Goal: Navigation & Orientation: Understand site structure

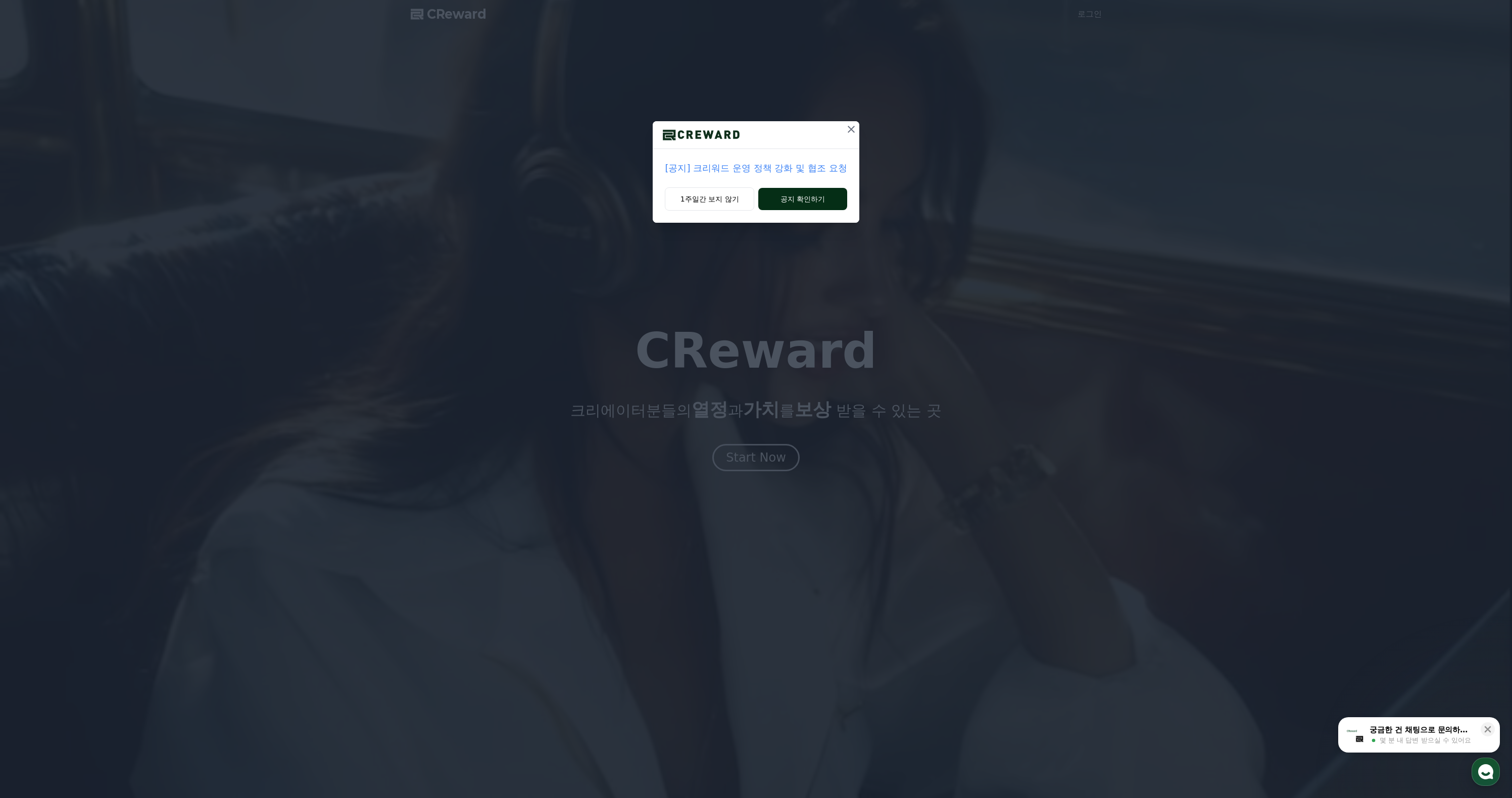
click at [799, 210] on button "공지 확인하기" at bounding box center [802, 199] width 88 height 22
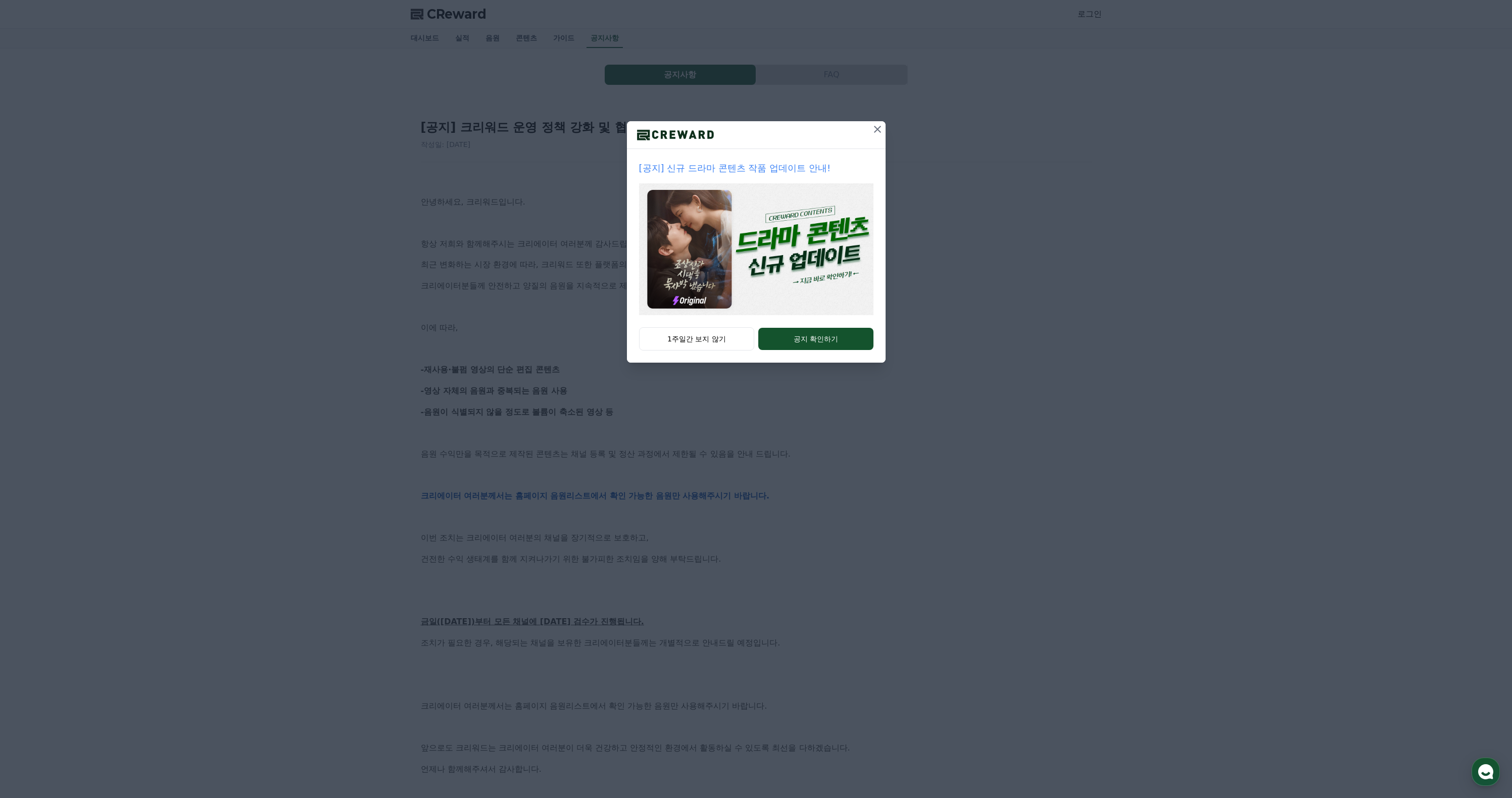
click at [881, 133] on icon at bounding box center [878, 129] width 7 height 7
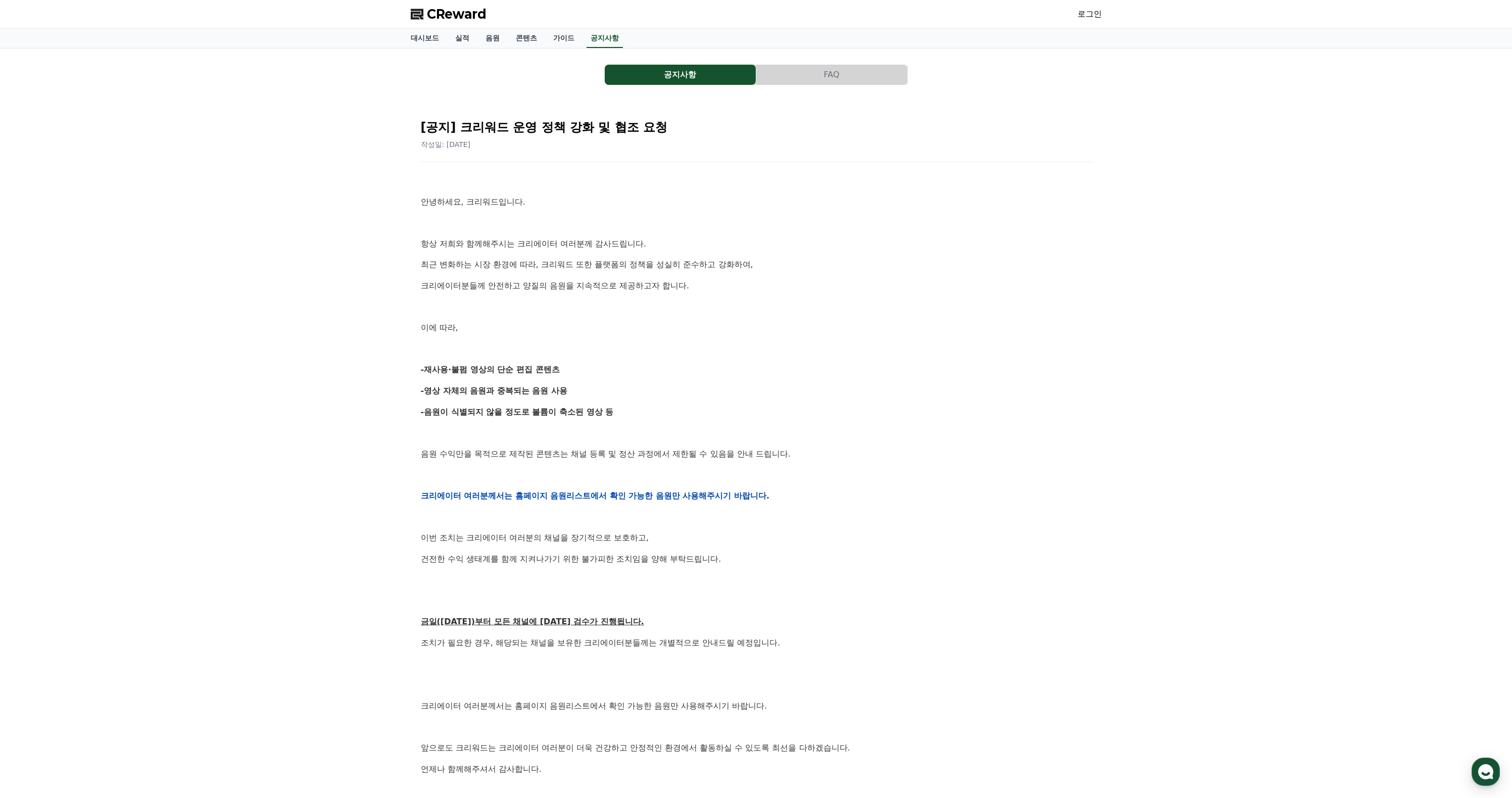
scroll to position [39, 0]
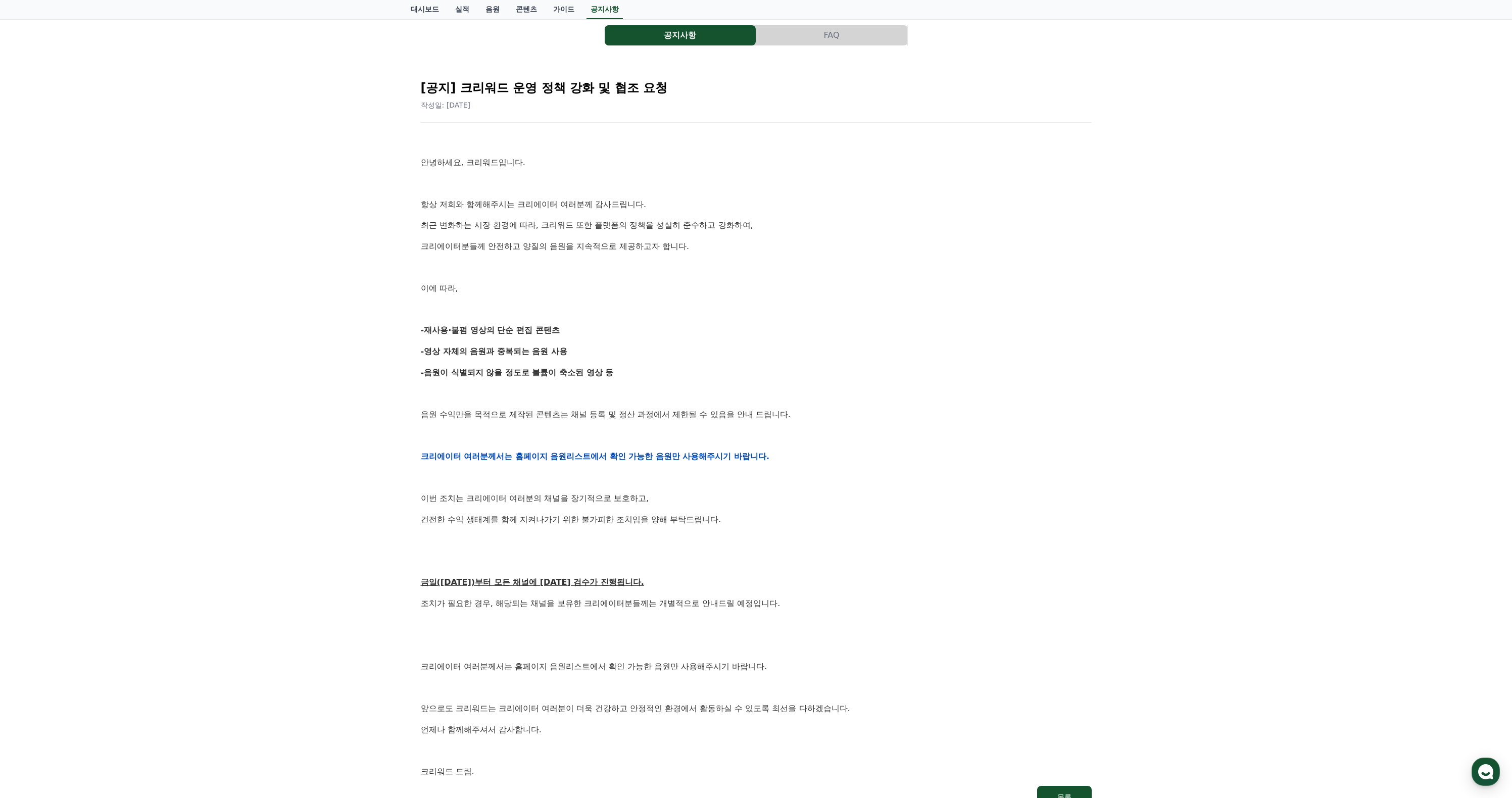
drag, startPoint x: 511, startPoint y: 421, endPoint x: 578, endPoint y: 421, distance: 67.0
click at [578, 337] on p "-재사용·불펌 영상의 단순 편집 콘텐츠" at bounding box center [756, 330] width 671 height 13
drag, startPoint x: 425, startPoint y: 442, endPoint x: 579, endPoint y: 443, distance: 154.0
click at [567, 356] on strong "-영상 자체의 음원과 중복되는 음원 사용" at bounding box center [494, 351] width 147 height 9
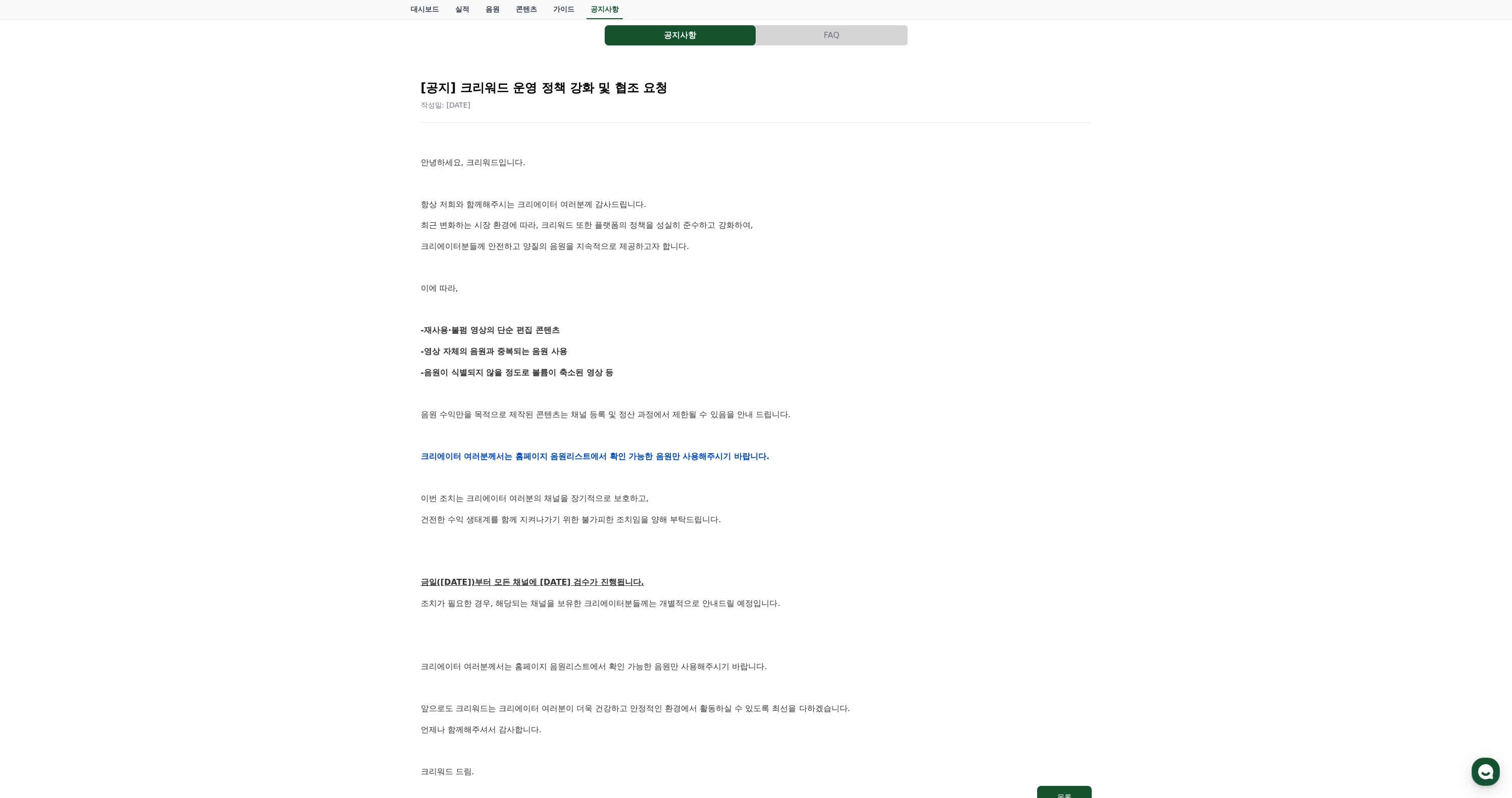
click at [567, 356] on strong "-영상 자체의 음원과 중복되는 음원 사용" at bounding box center [494, 351] width 147 height 9
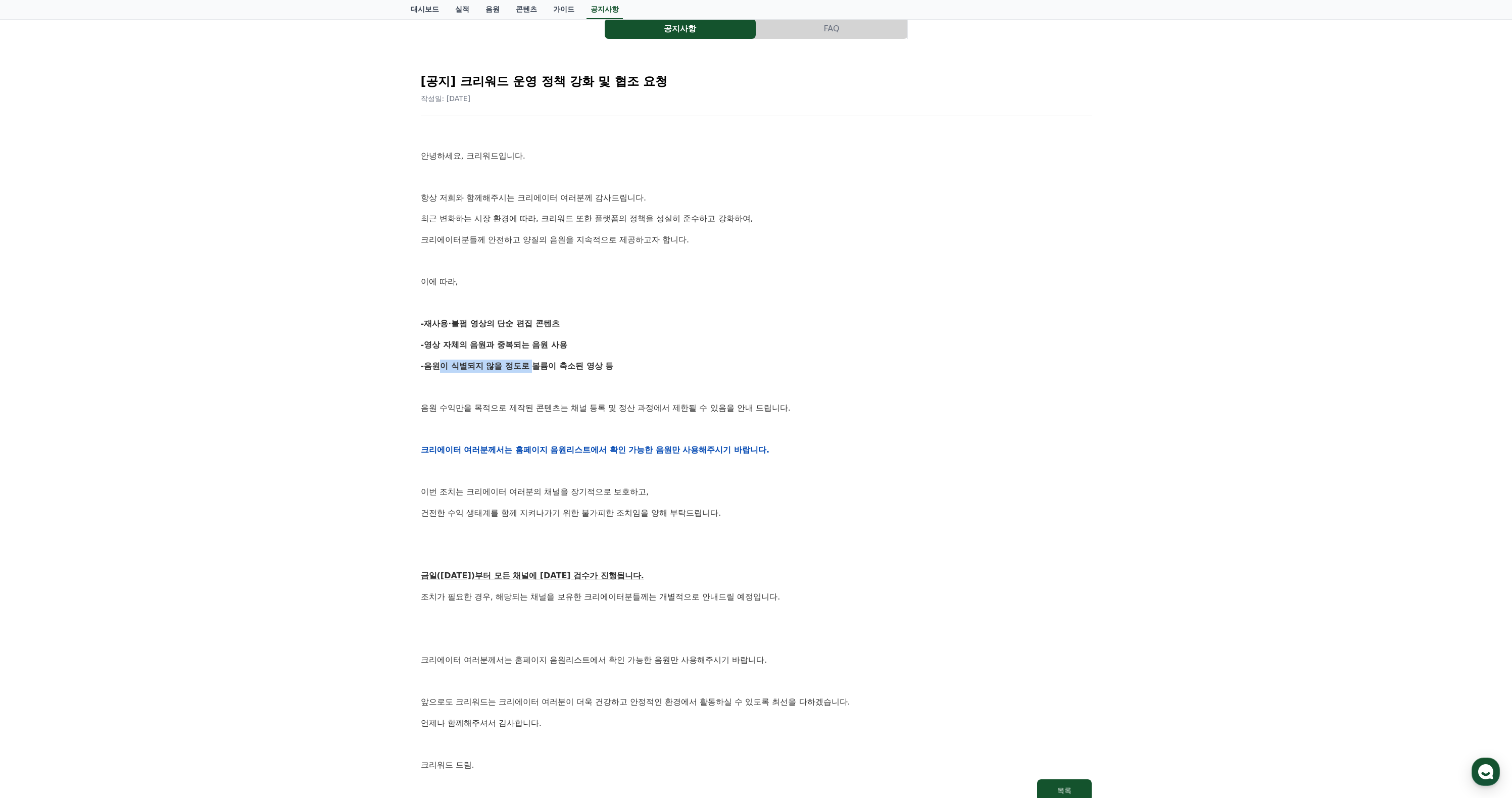
drag, startPoint x: 439, startPoint y: 460, endPoint x: 537, endPoint y: 470, distance: 98.5
click at [537, 373] on p "-음원이 식별되지 않을 정도로 볼륨이 축소된 영상 등" at bounding box center [756, 366] width 671 height 13
click at [537, 371] on strong "-음원이 식별되지 않을 정도로 볼륨이 축소된 영상 등" at bounding box center [517, 365] width 193 height 9
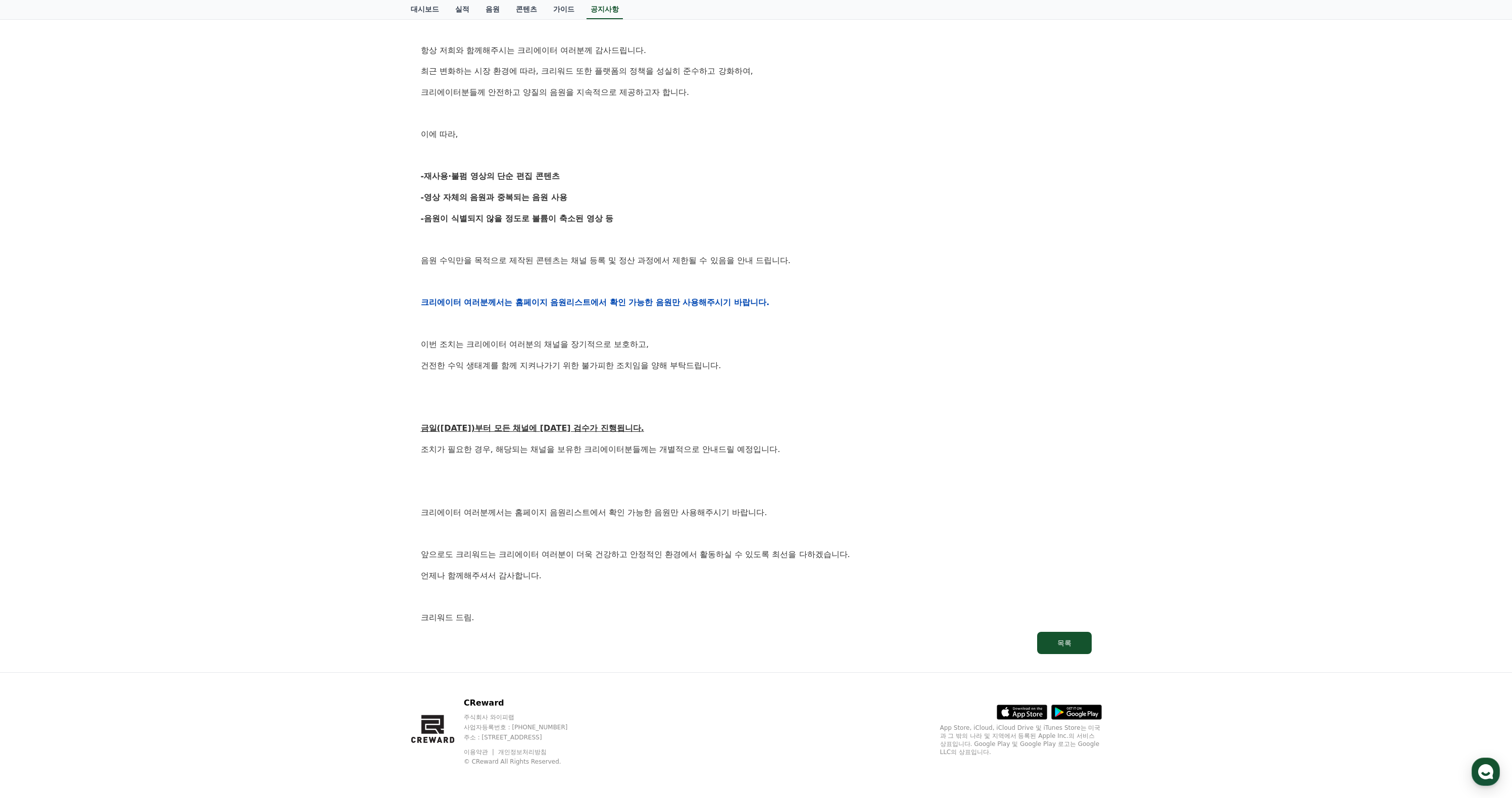
scroll to position [0, 0]
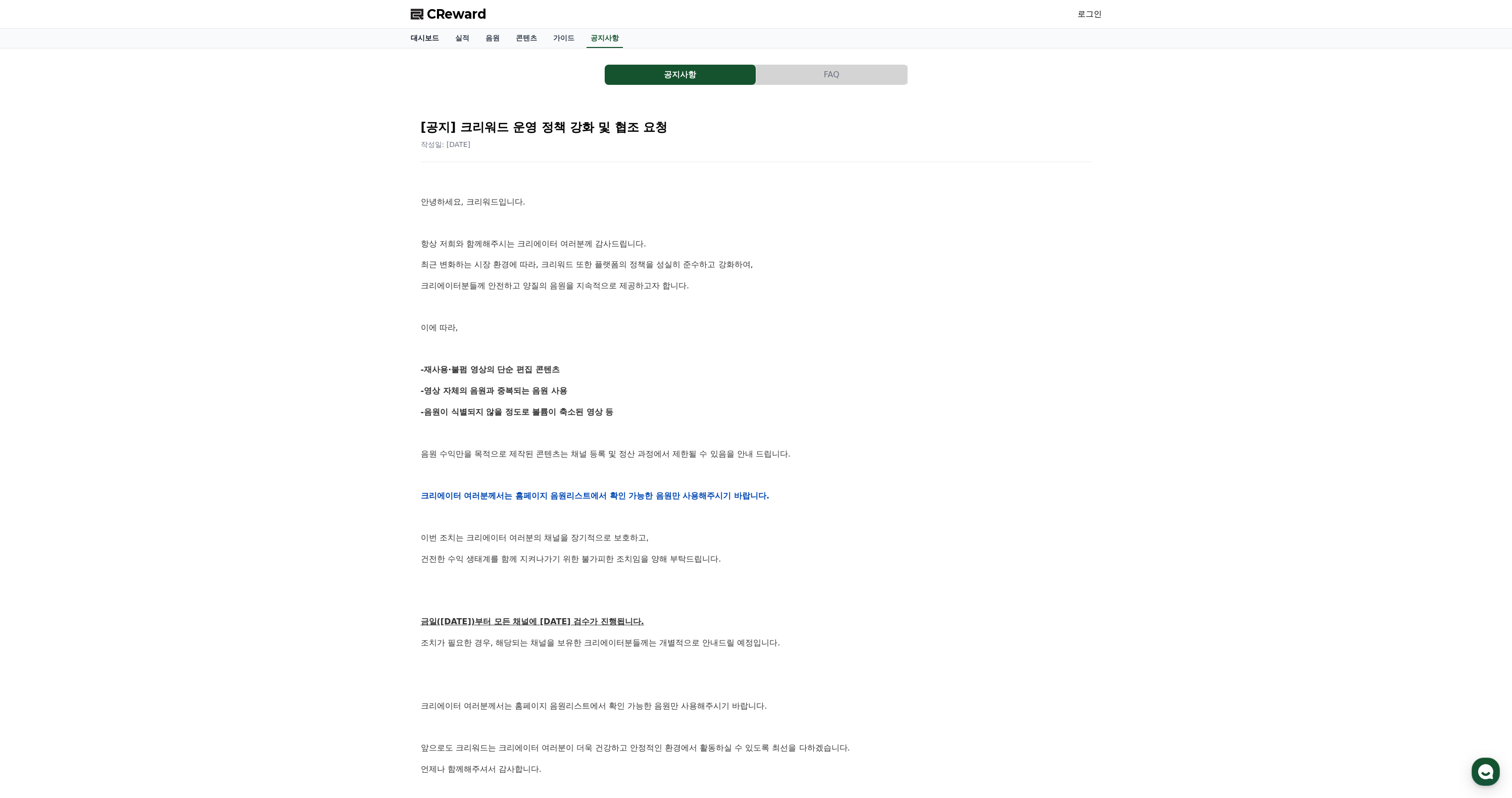
click at [417, 48] on link "대시보드" at bounding box center [425, 39] width 45 height 19
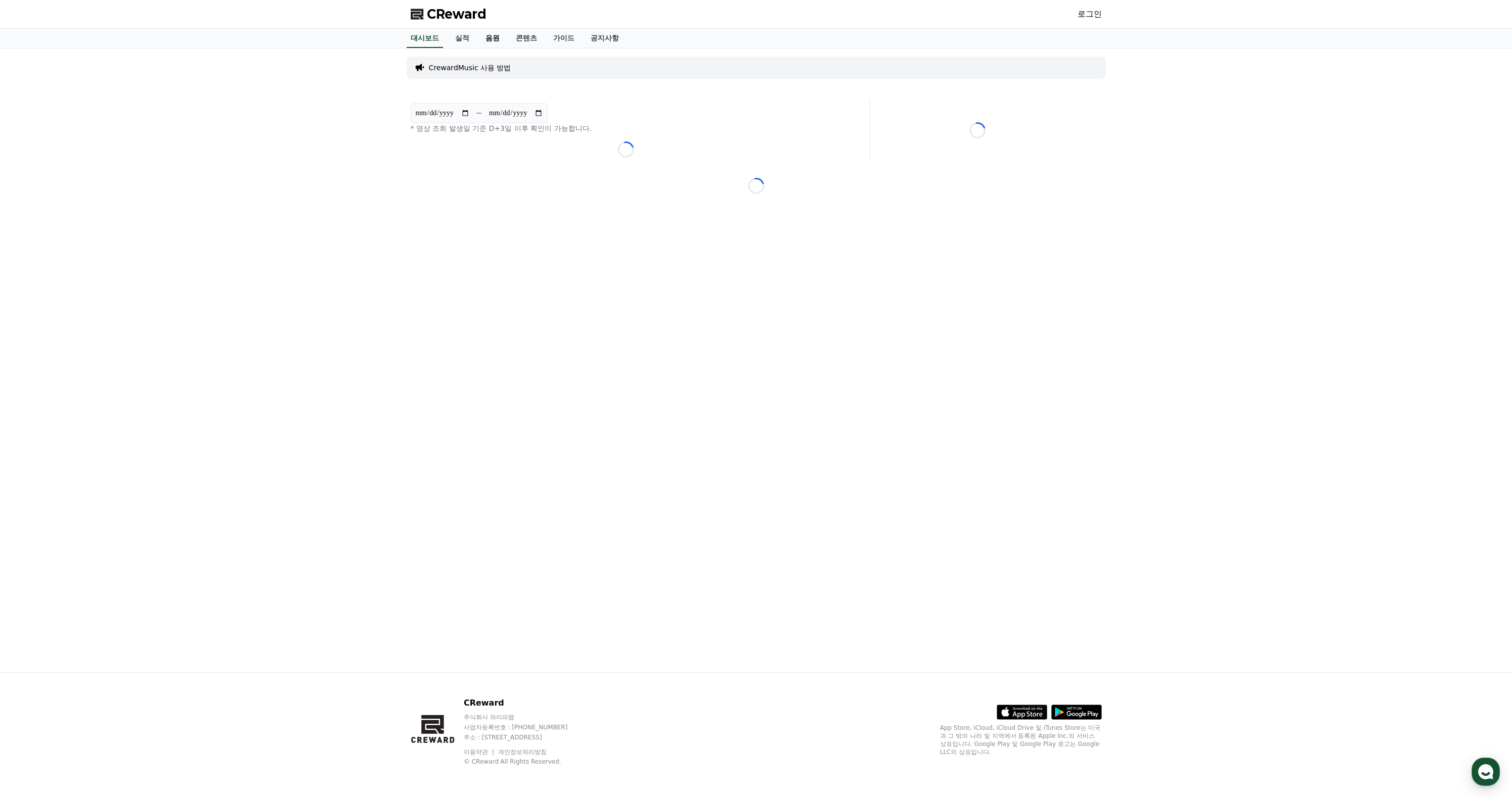
click at [507, 48] on link "음원" at bounding box center [492, 39] width 30 height 19
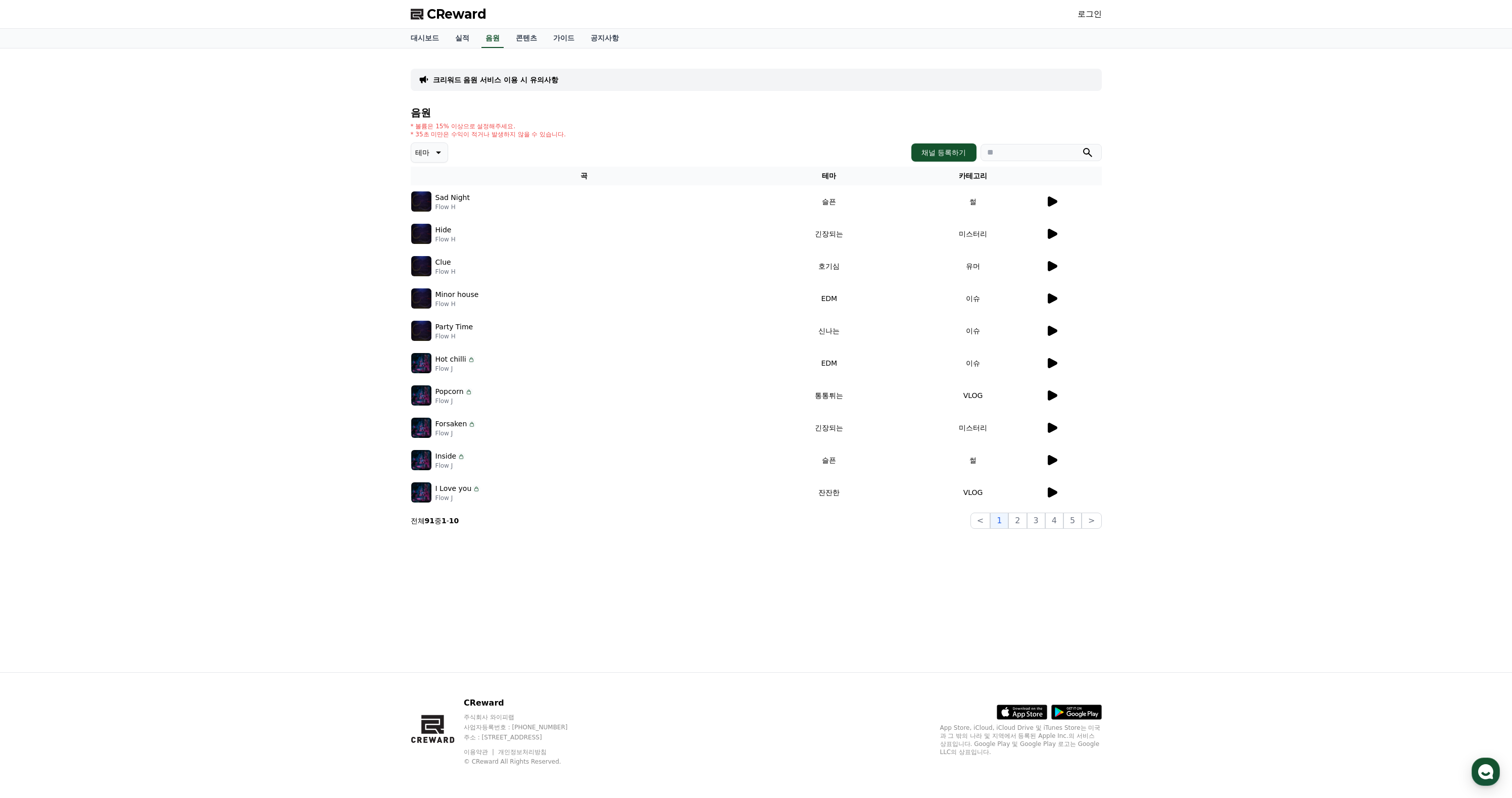
click at [365, 541] on div "크리워드 음원 서비스 이용 시 유의사항 음원 * 볼륨은 15% 이상으로 설정해주세요. * 35초 미만은 수익이 적거나 발생하지 않을 수 있습니…" at bounding box center [756, 361] width 1512 height 624
click at [540, 45] on link "콘텐츠" at bounding box center [526, 39] width 38 height 19
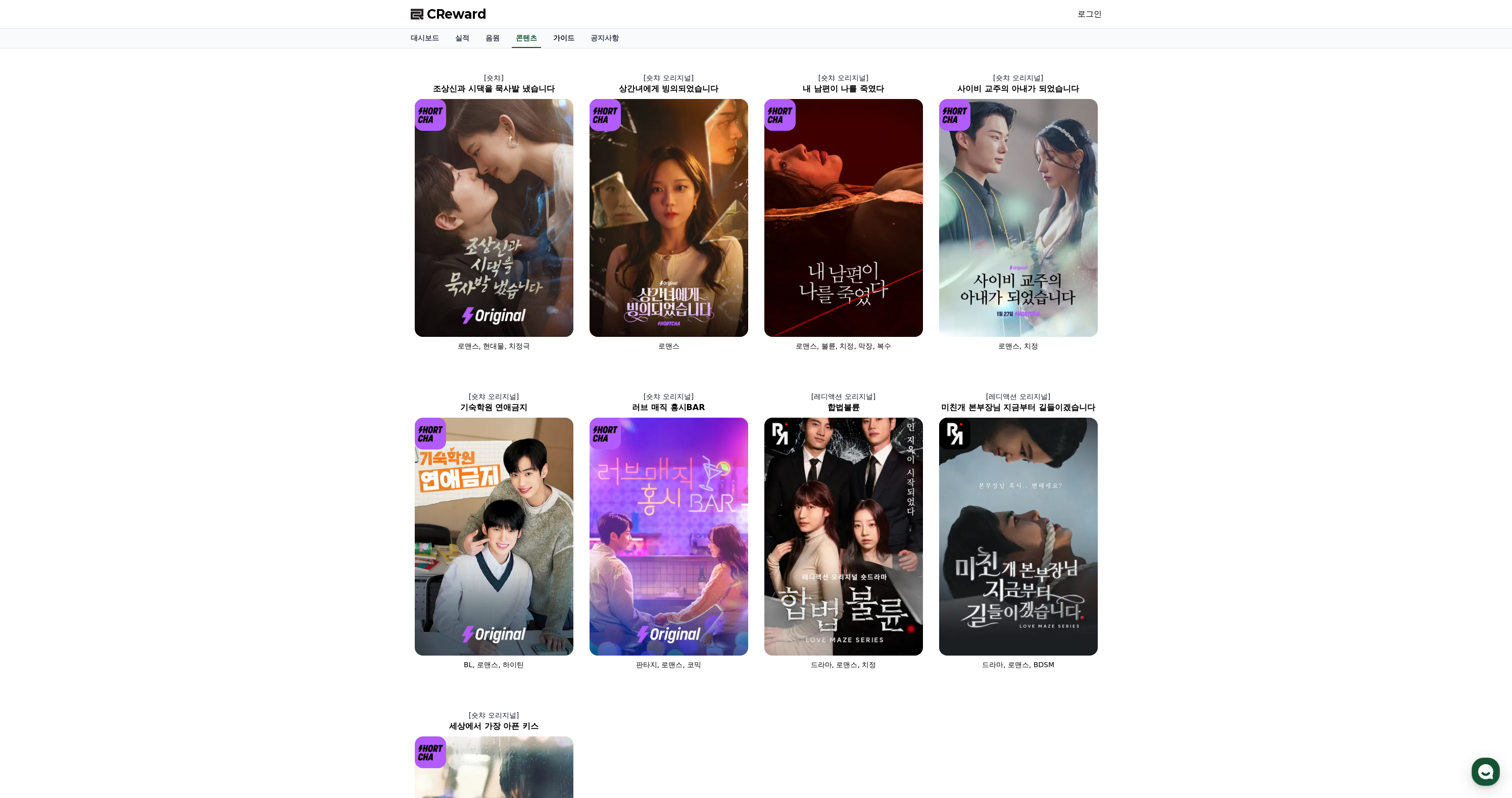
click at [582, 48] on link "가이드" at bounding box center [564, 39] width 38 height 19
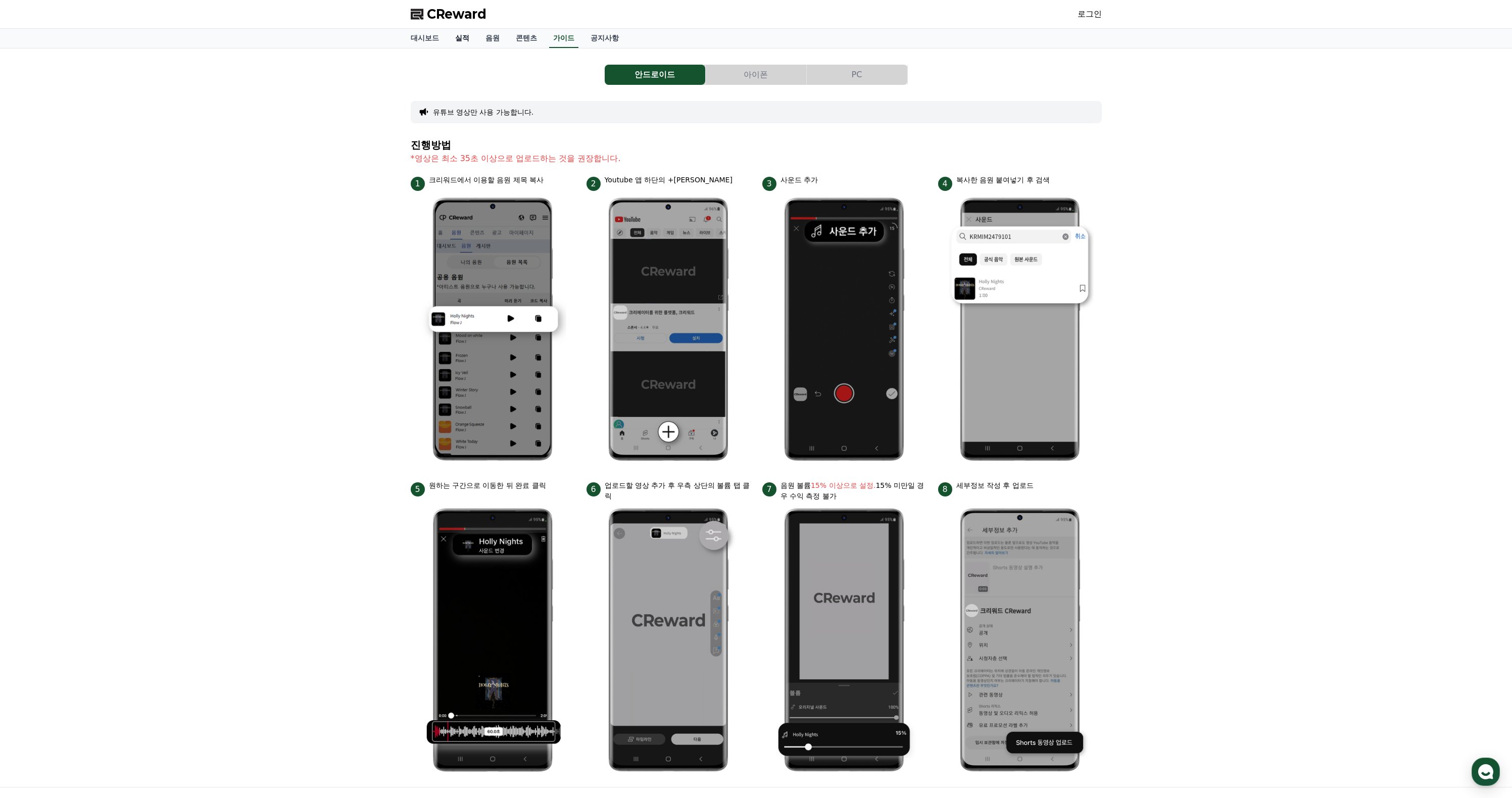
click at [474, 48] on link "실적" at bounding box center [462, 39] width 30 height 19
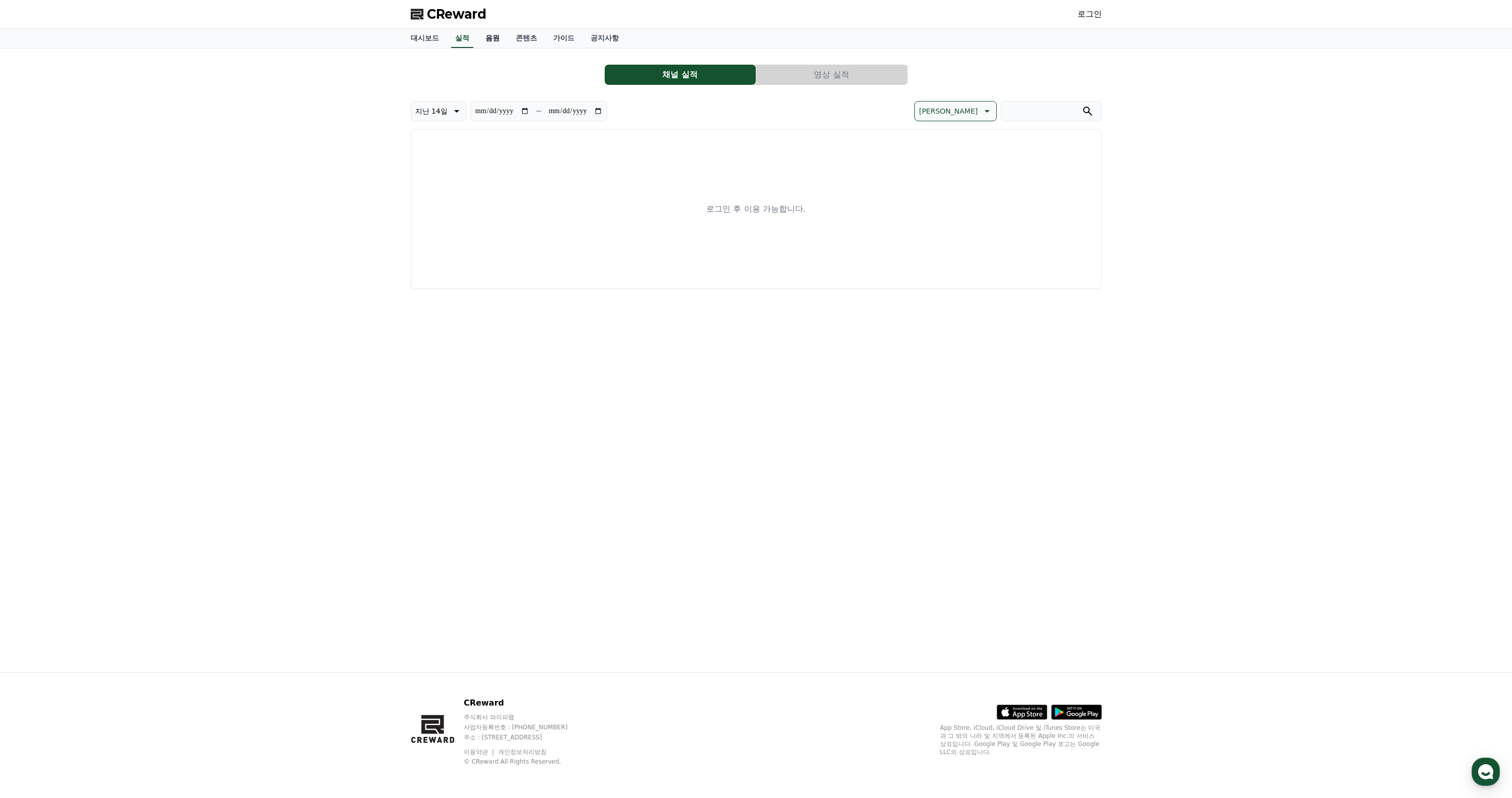
click at [507, 47] on link "음원" at bounding box center [492, 39] width 30 height 19
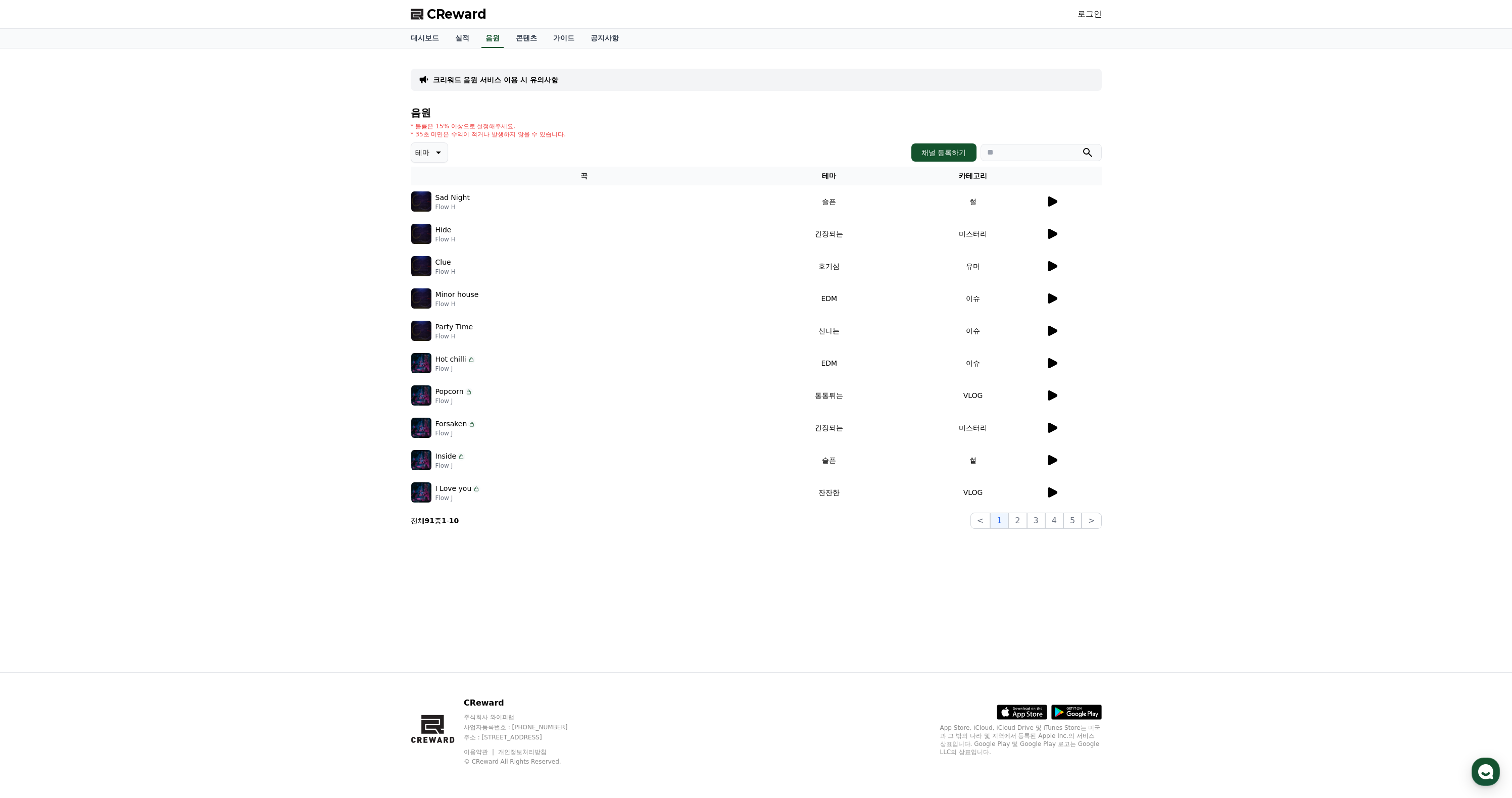
click at [1047, 207] on icon at bounding box center [1052, 201] width 9 height 10
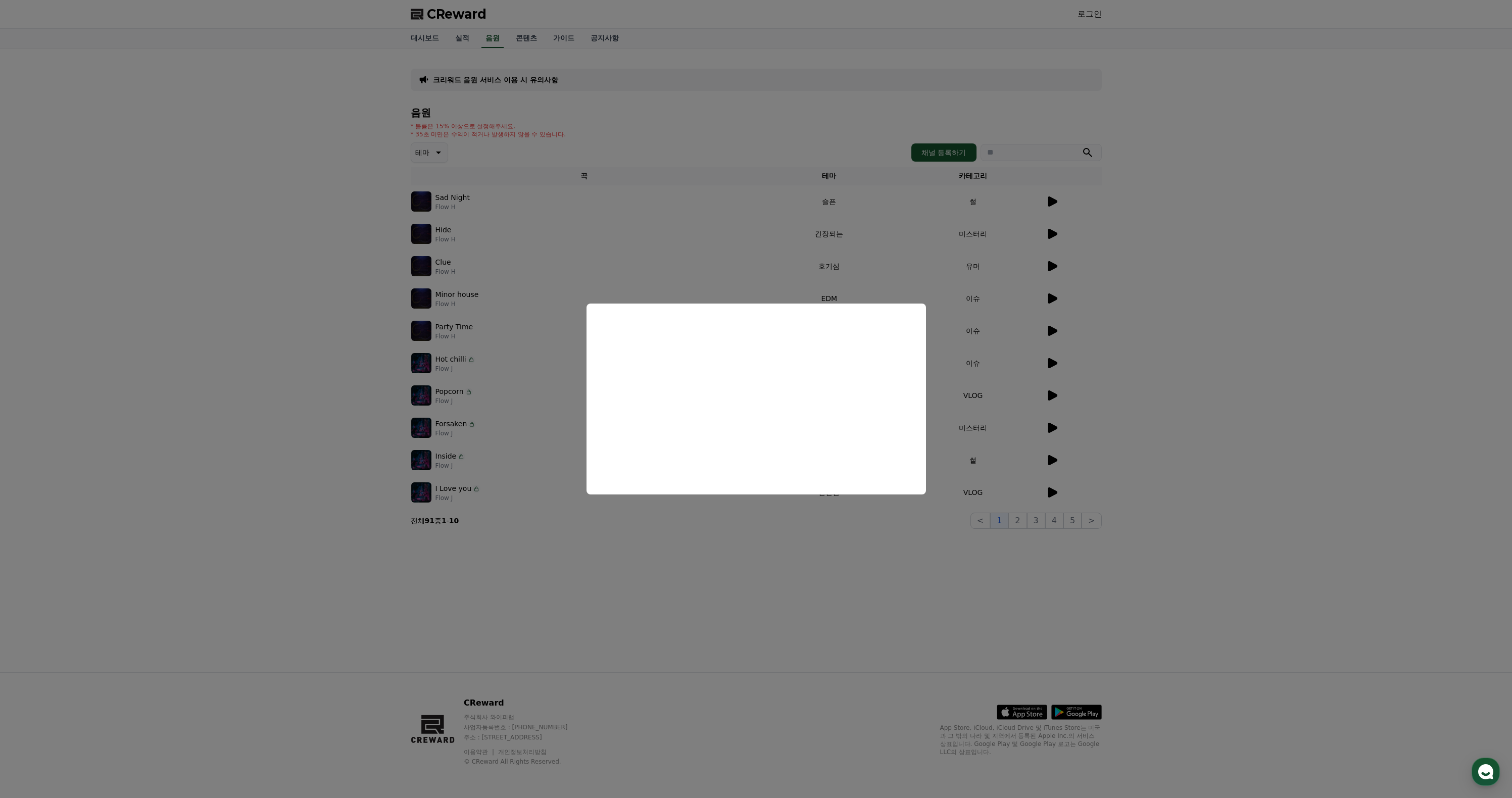
click at [726, 200] on button "close modal" at bounding box center [756, 399] width 1512 height 798
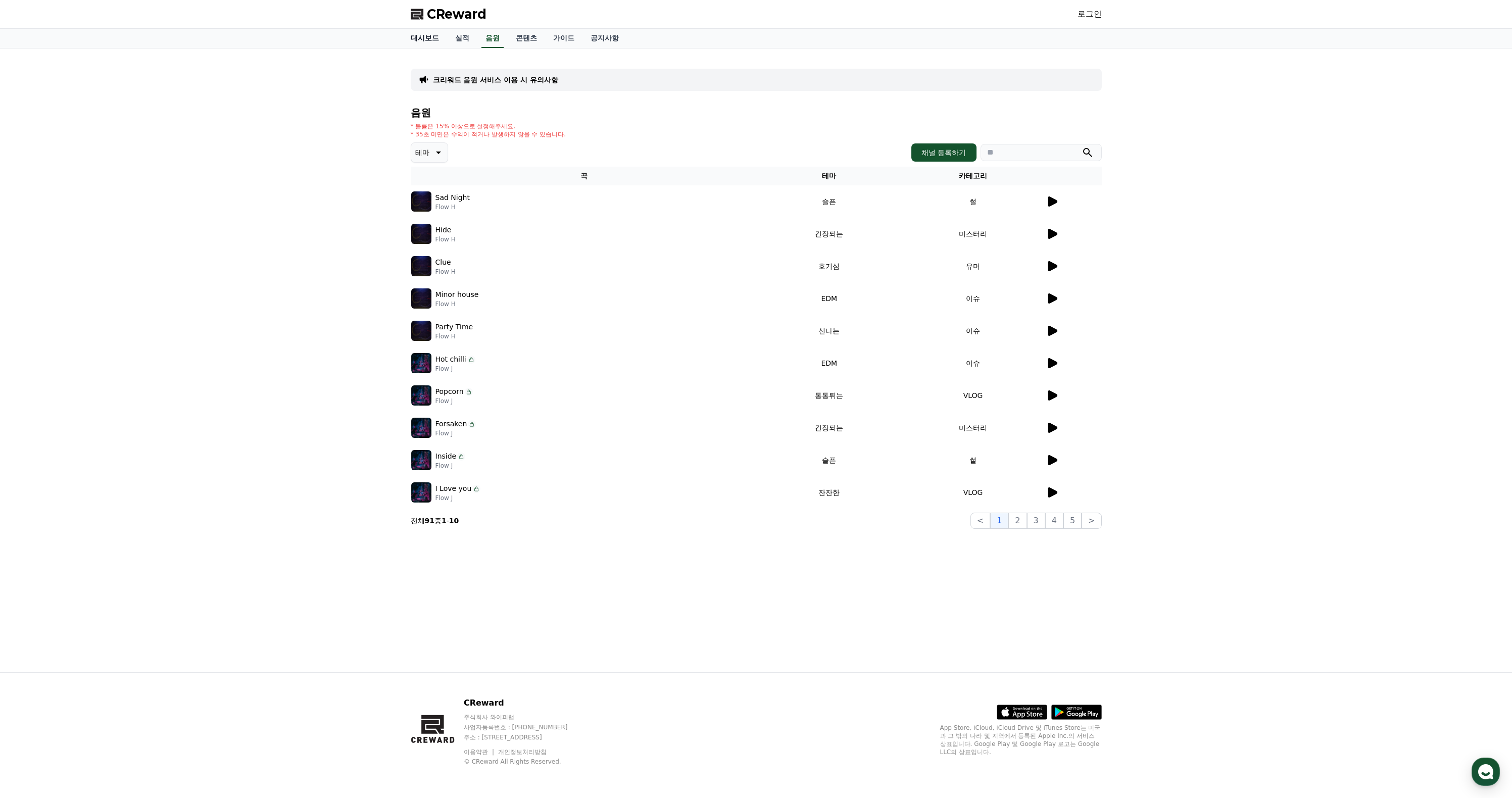
click at [442, 44] on link "대시보드" at bounding box center [425, 39] width 45 height 19
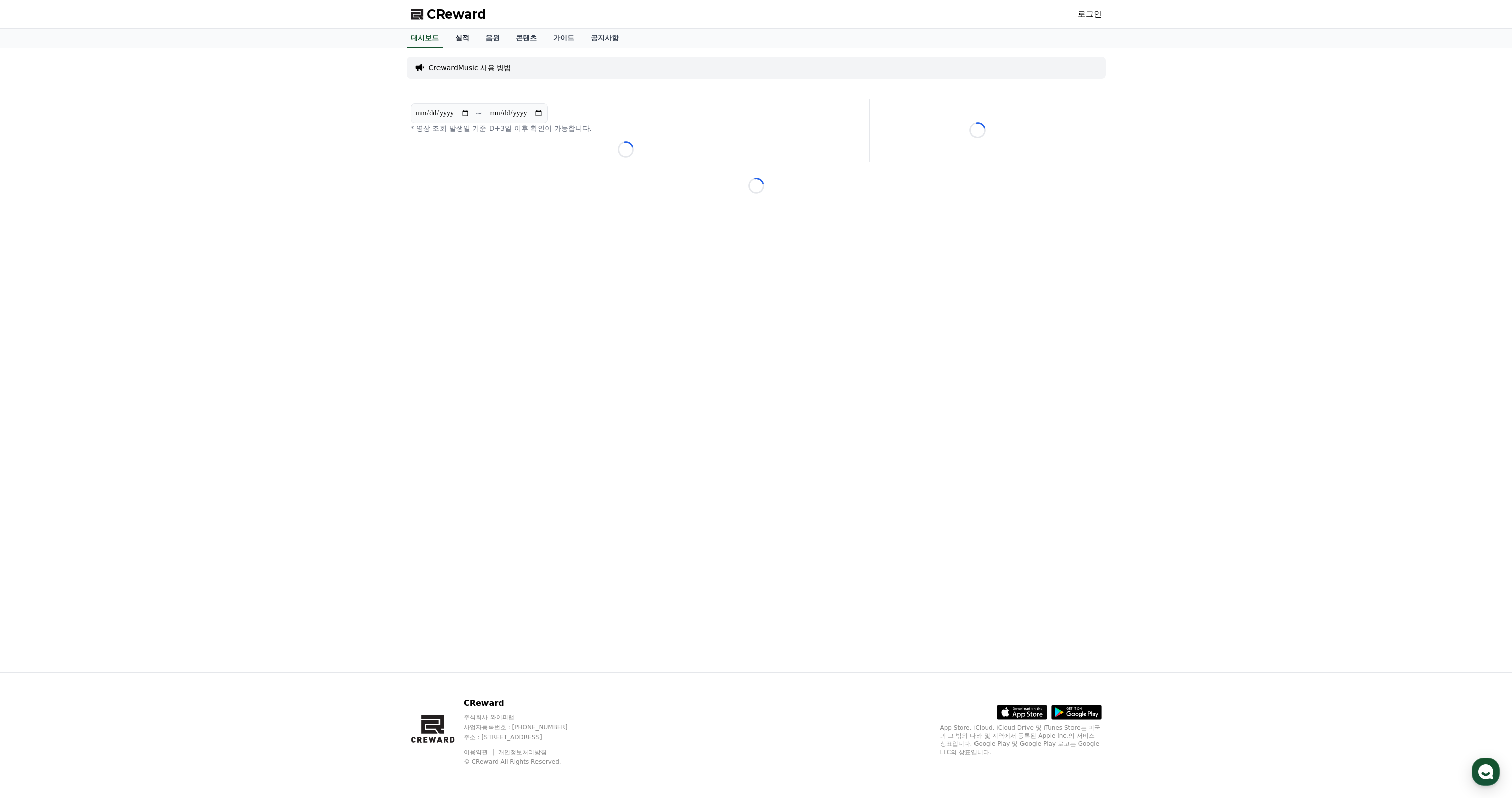
click at [477, 46] on link "실적" at bounding box center [462, 39] width 30 height 19
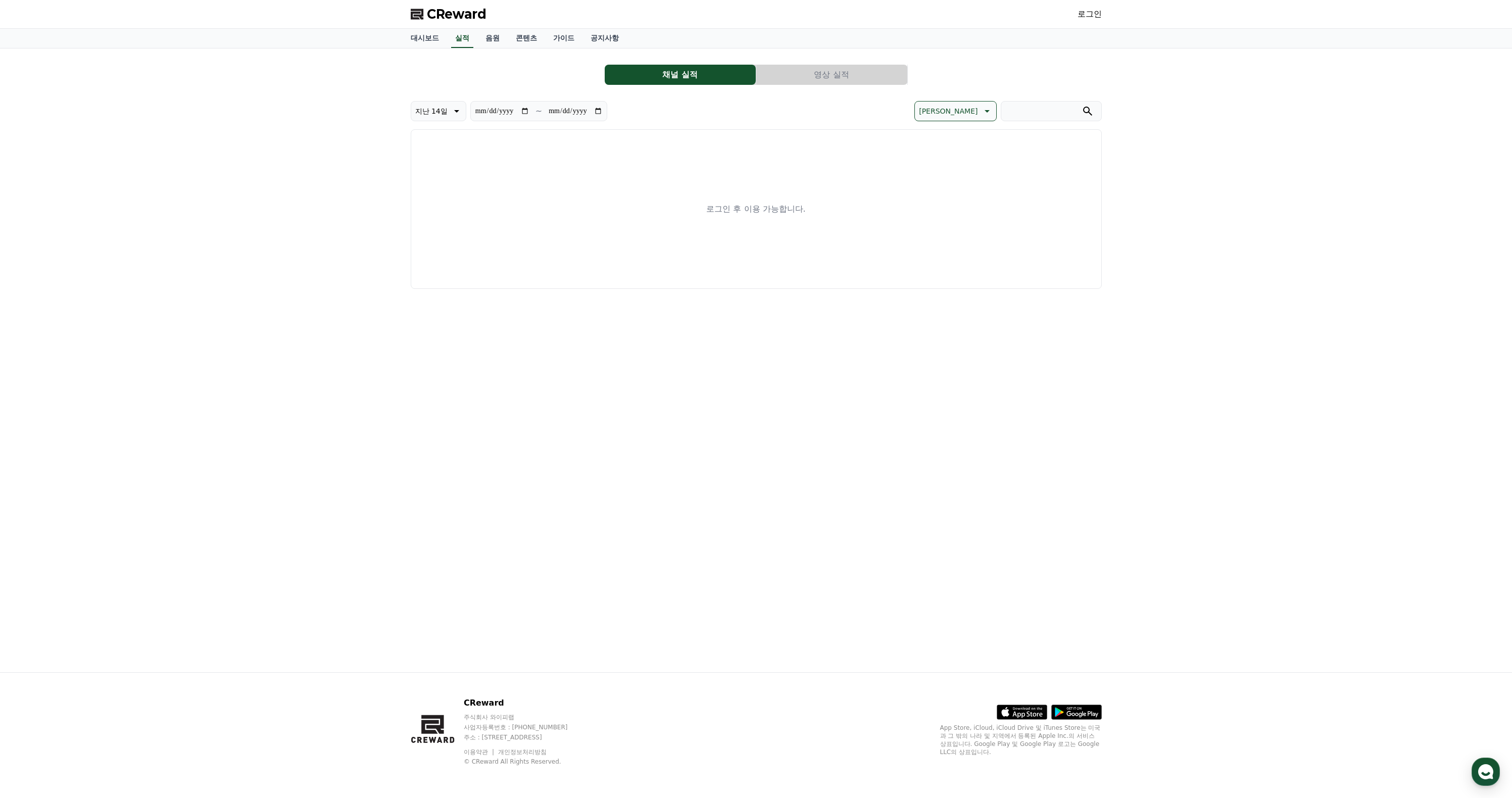
click at [454, 48] on div "대시보드 실적 음원 콘텐츠 가이드 공지사항" at bounding box center [756, 39] width 707 height 19
click at [424, 48] on link "대시보드" at bounding box center [425, 39] width 45 height 19
